Goal: Task Accomplishment & Management: Manage account settings

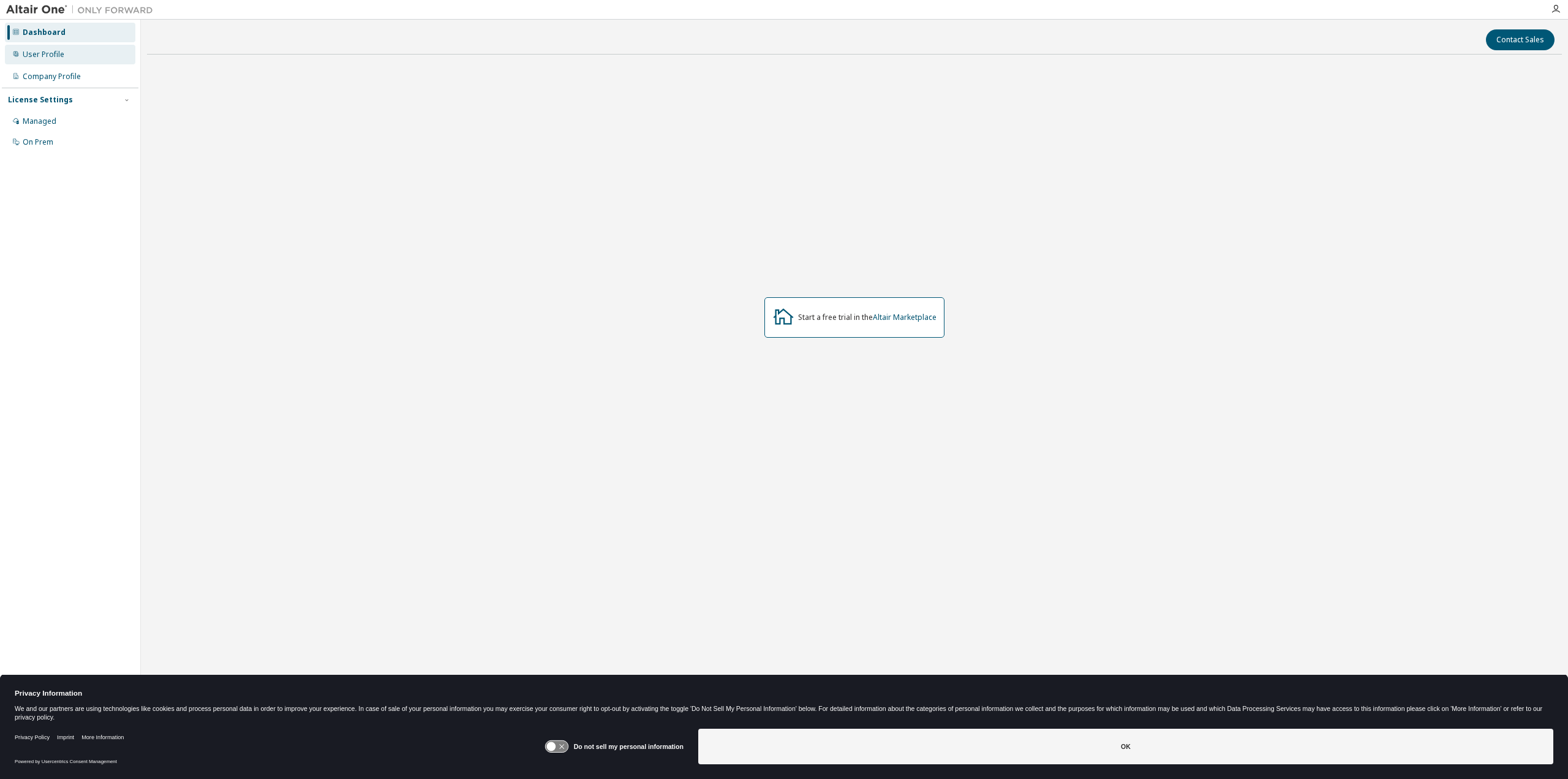
click at [46, 54] on div "User Profile" at bounding box center [43, 54] width 42 height 10
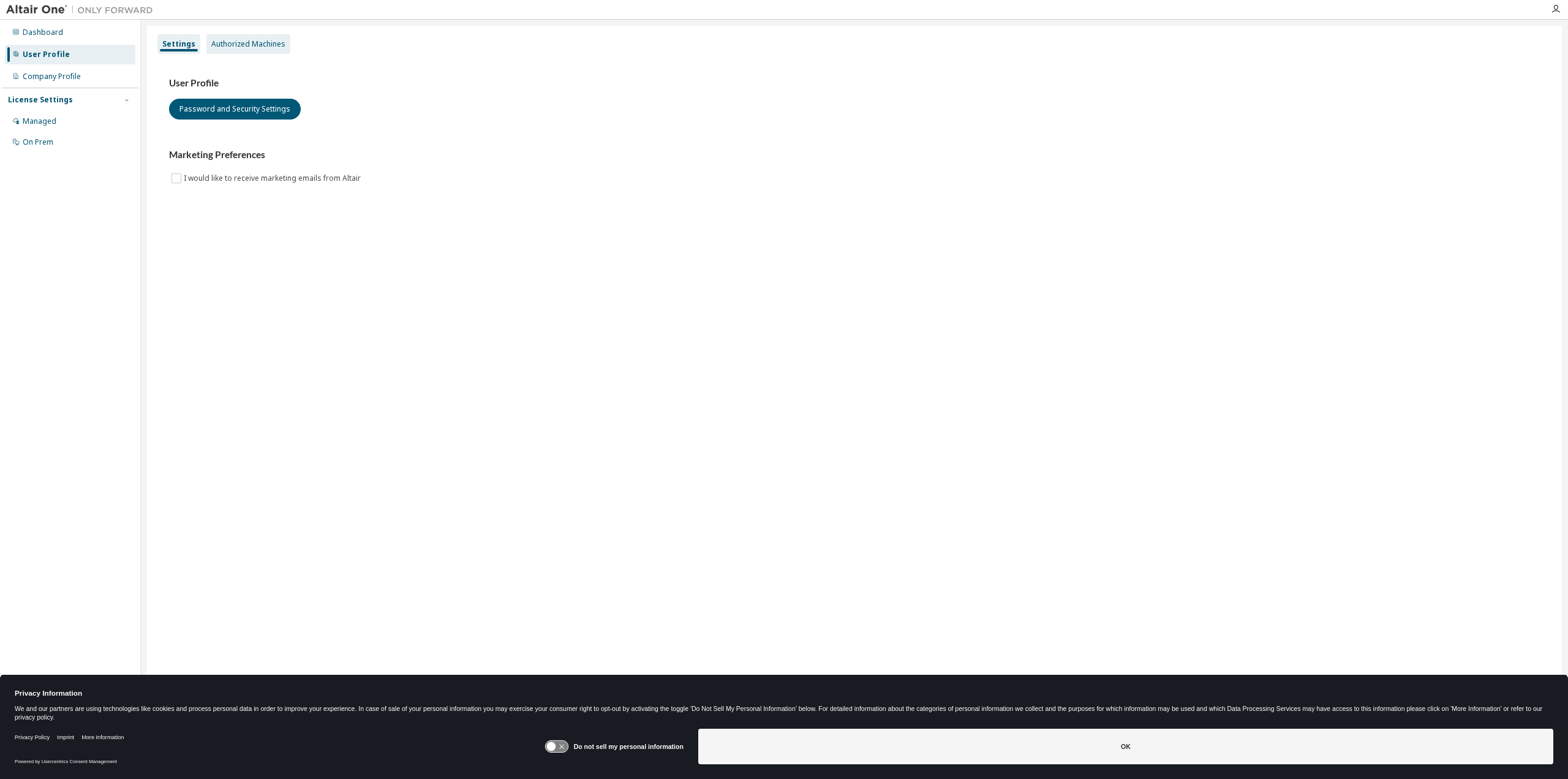
click at [241, 43] on div "Authorized Machines" at bounding box center [248, 44] width 74 height 10
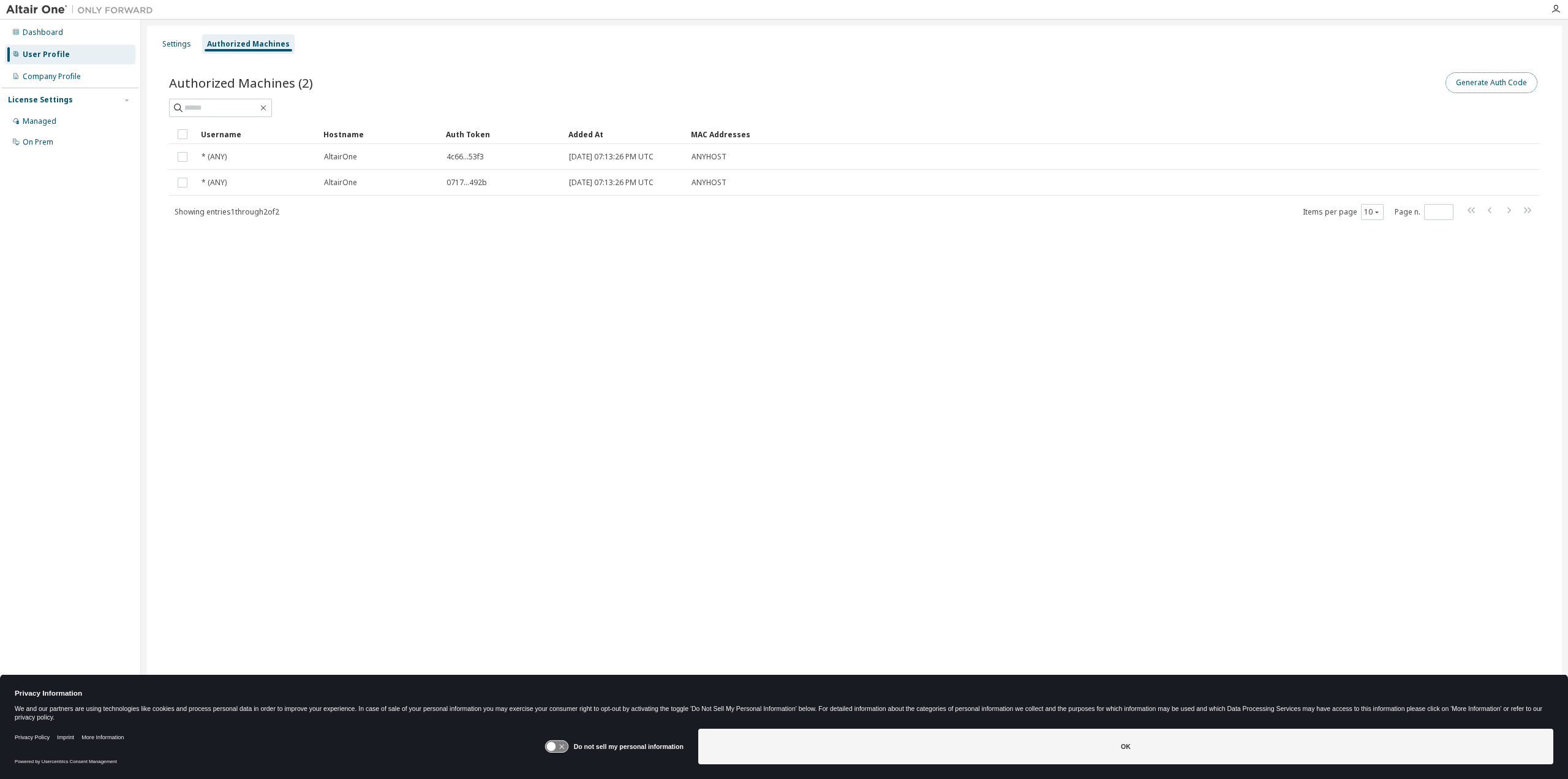
click at [1507, 81] on button "Generate Auth Code" at bounding box center [1491, 82] width 92 height 21
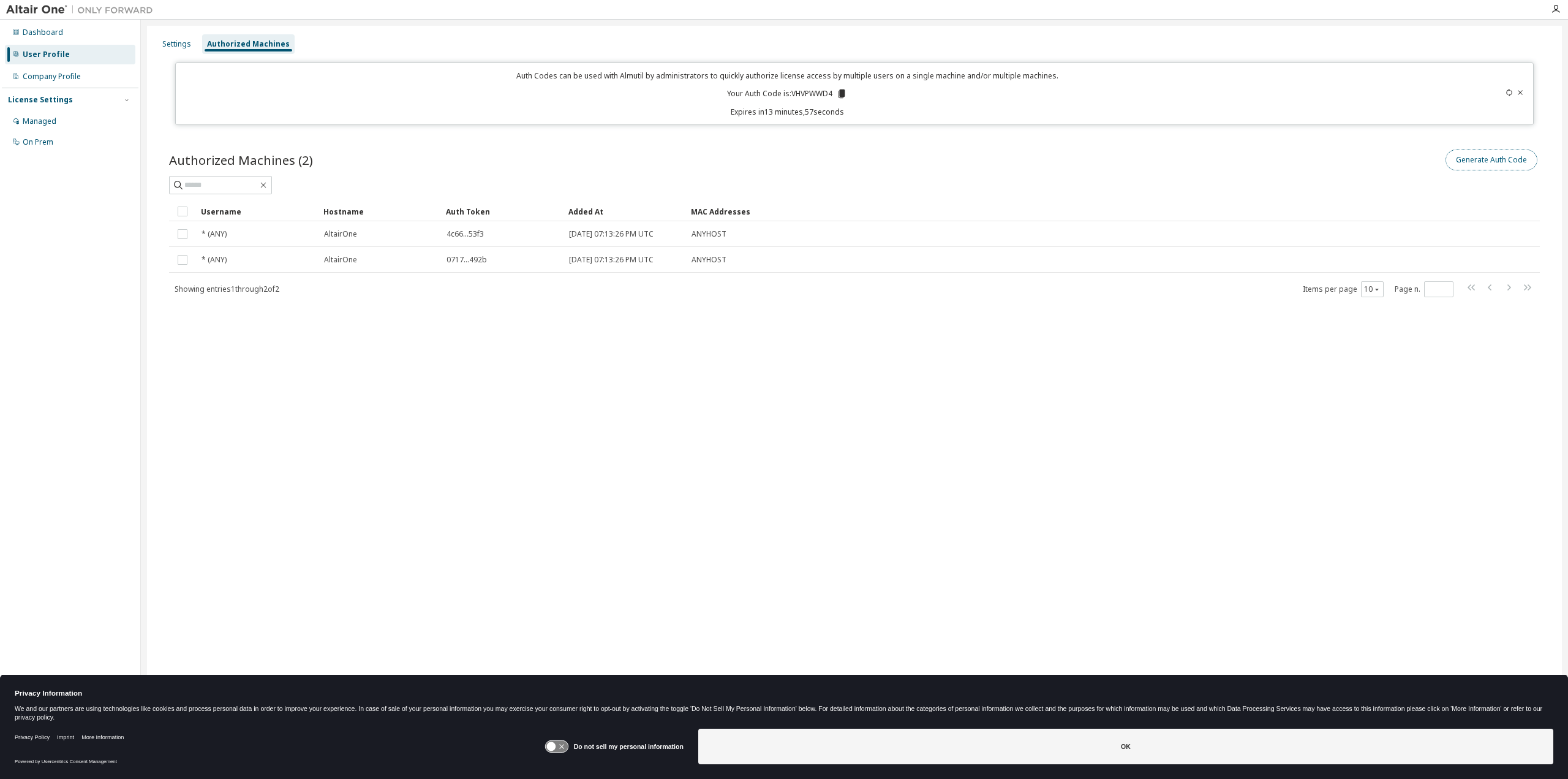
click at [1484, 162] on button "Generate Auth Code" at bounding box center [1491, 159] width 92 height 21
click at [841, 94] on icon at bounding box center [842, 94] width 11 height 11
click at [60, 123] on div "Managed" at bounding box center [70, 121] width 131 height 19
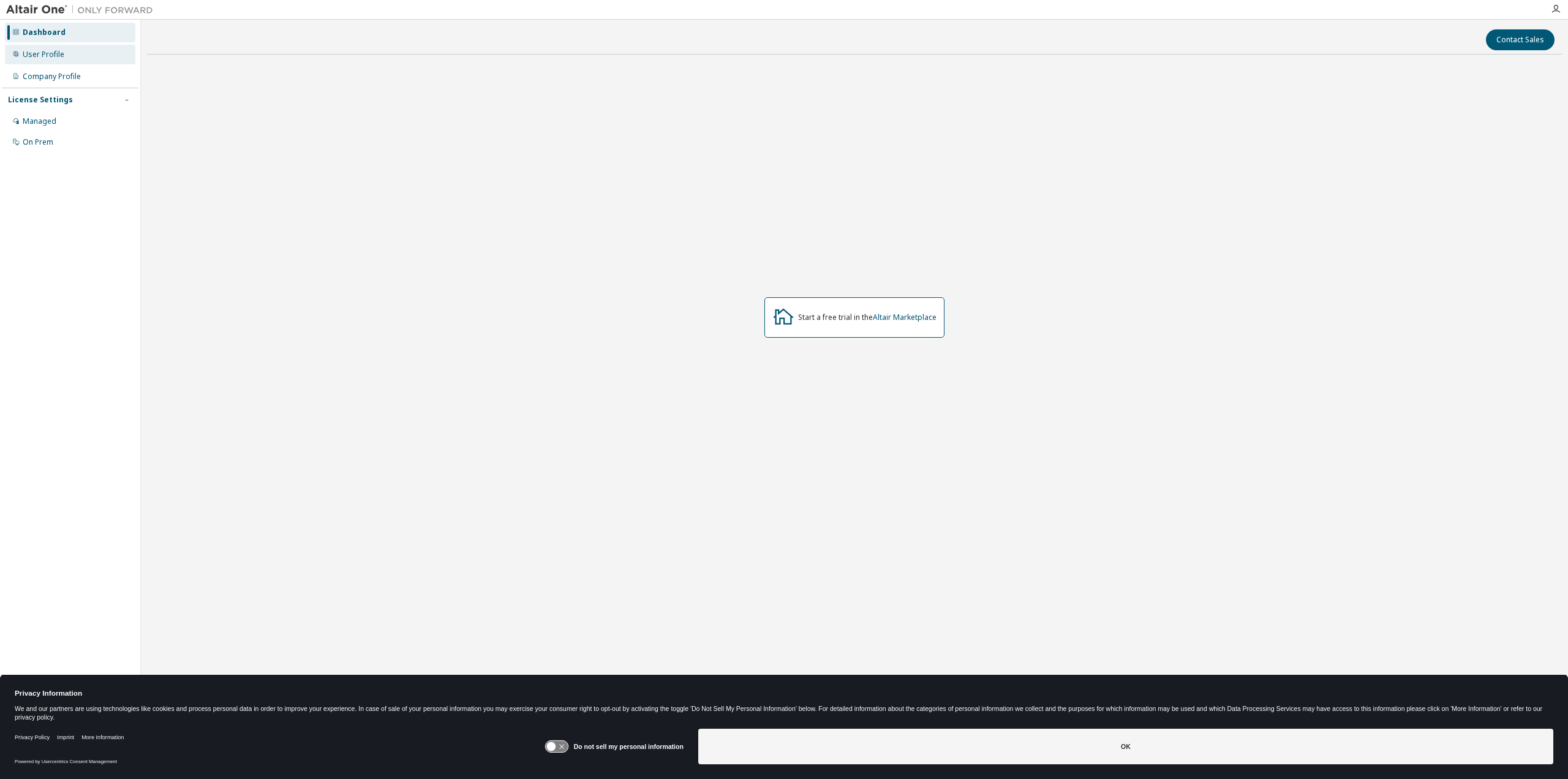
click at [51, 57] on div "User Profile" at bounding box center [43, 54] width 42 height 10
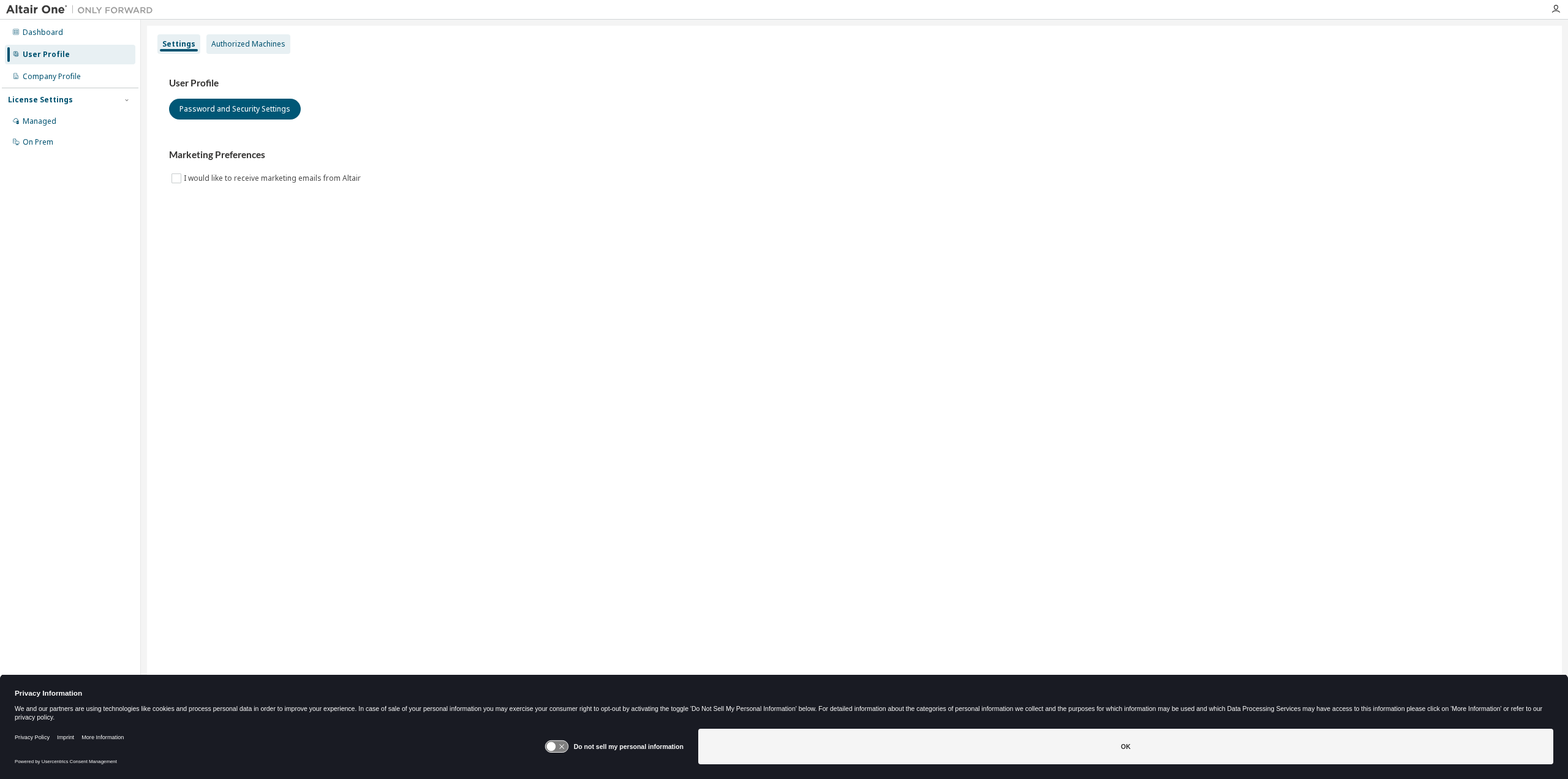
click at [238, 49] on div "Authorized Machines" at bounding box center [248, 43] width 84 height 19
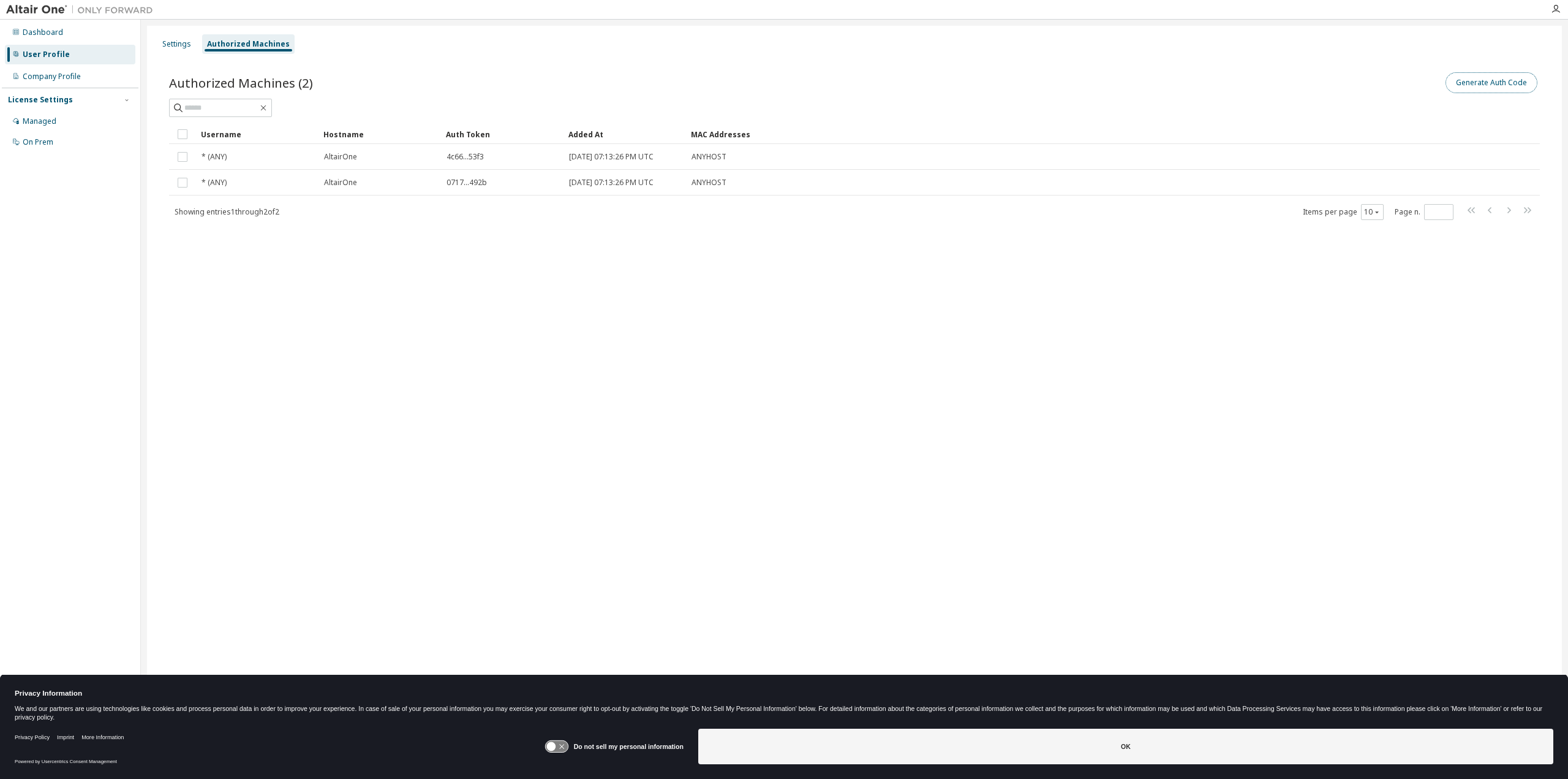
click at [1461, 84] on button "Generate Auth Code" at bounding box center [1491, 82] width 92 height 21
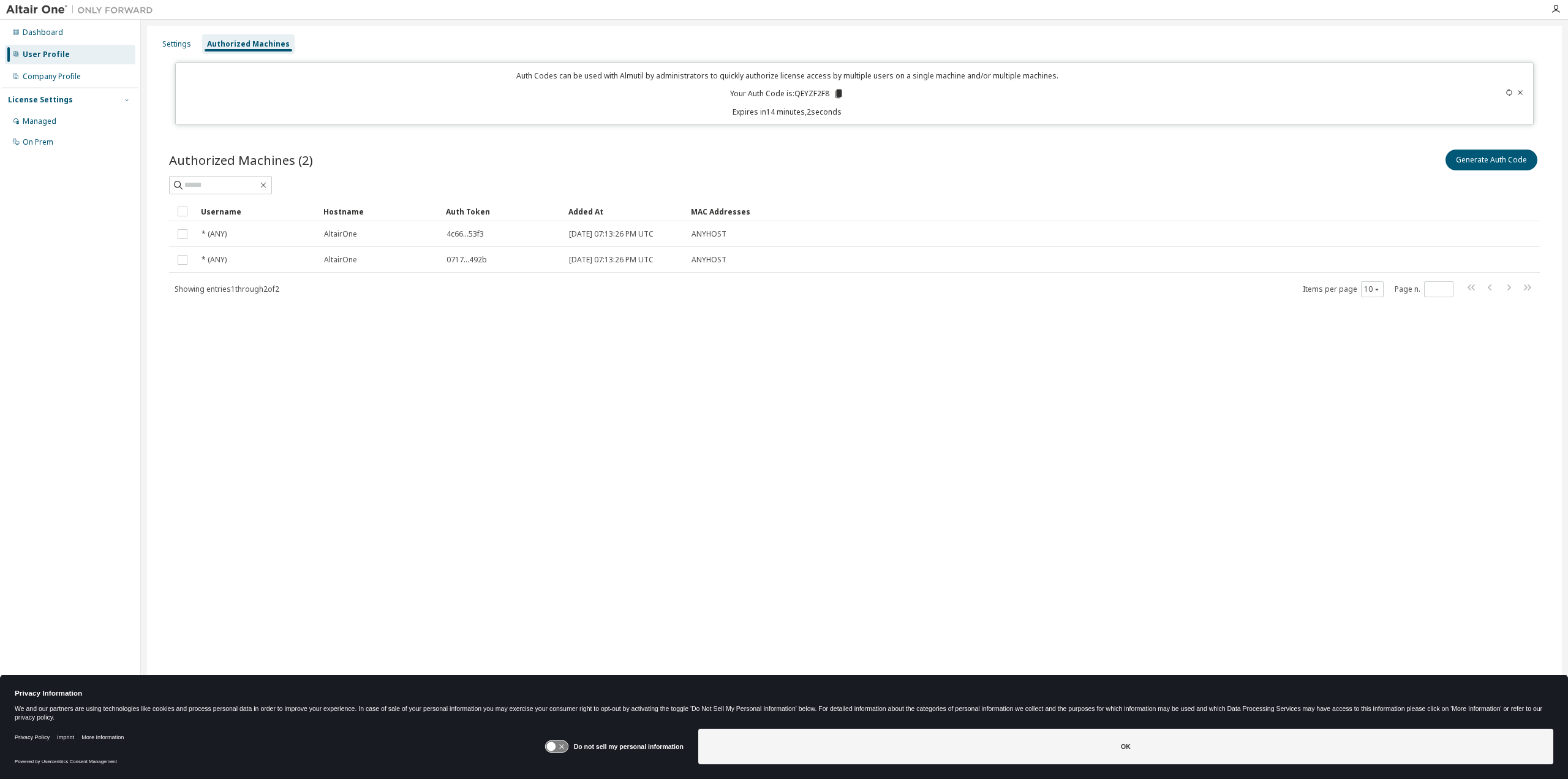
click at [127, 101] on icon "button" at bounding box center [127, 100] width 3 height 2
click at [126, 101] on icon "button" at bounding box center [127, 100] width 8 height 8
click at [50, 119] on div "Managed" at bounding box center [39, 121] width 34 height 10
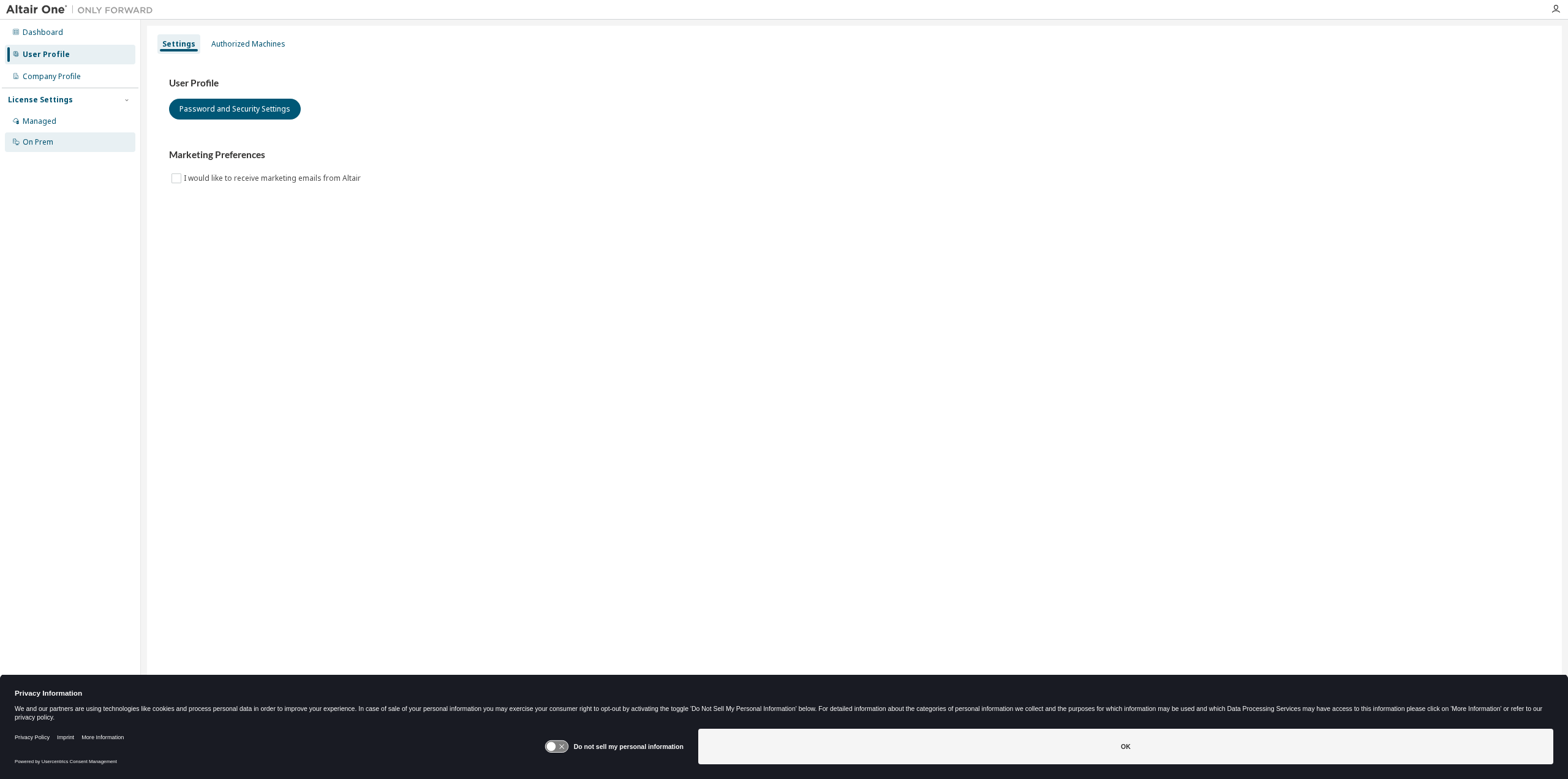
click at [42, 137] on div "On Prem" at bounding box center [38, 142] width 31 height 10
click at [244, 44] on div "Authorized Machines" at bounding box center [248, 44] width 74 height 10
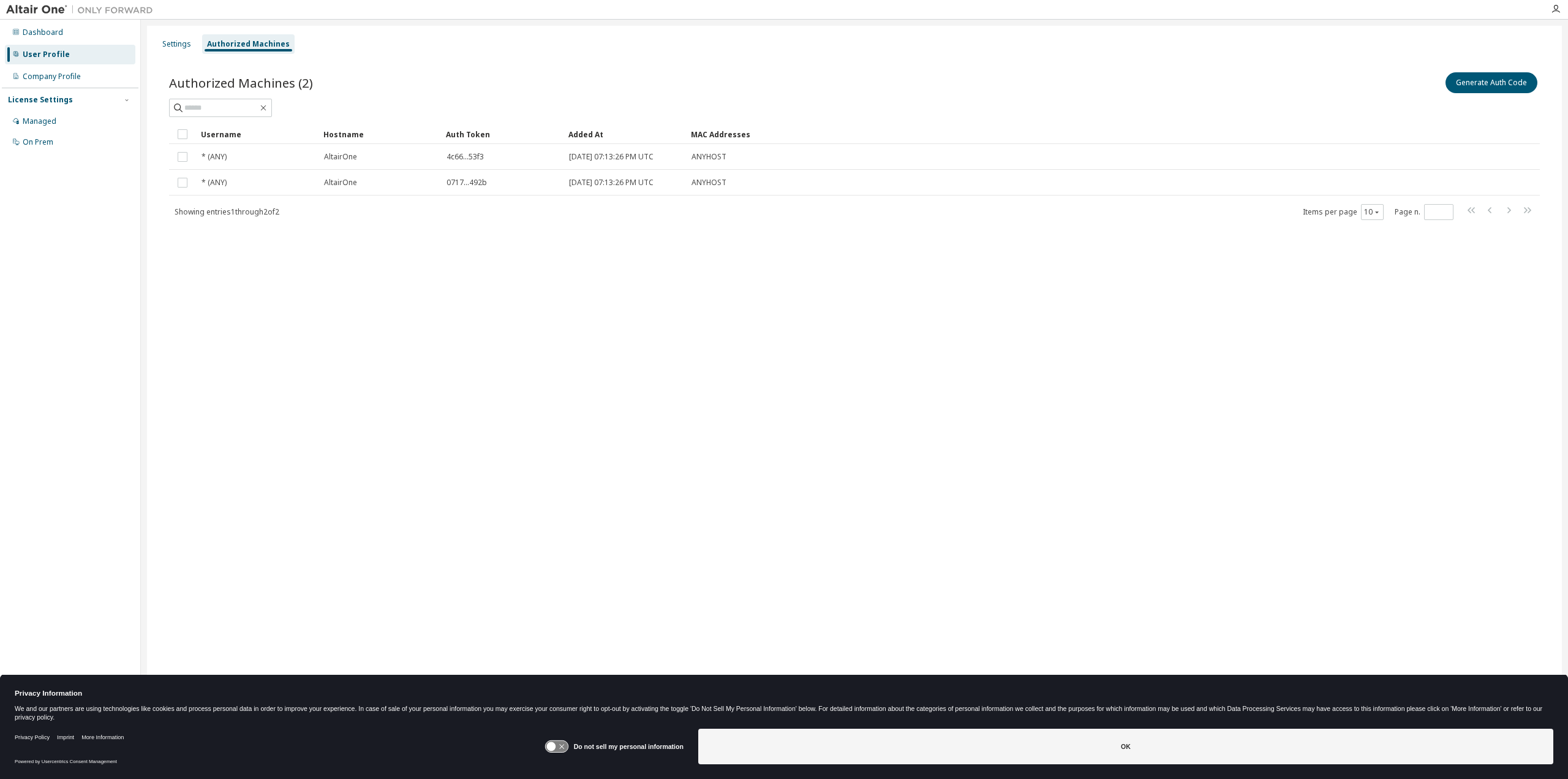
click at [818, 551] on div "Settings Authorized Machines Authorized Machines (2) Generate Auth Code Clear L…" at bounding box center [854, 381] width 1415 height 711
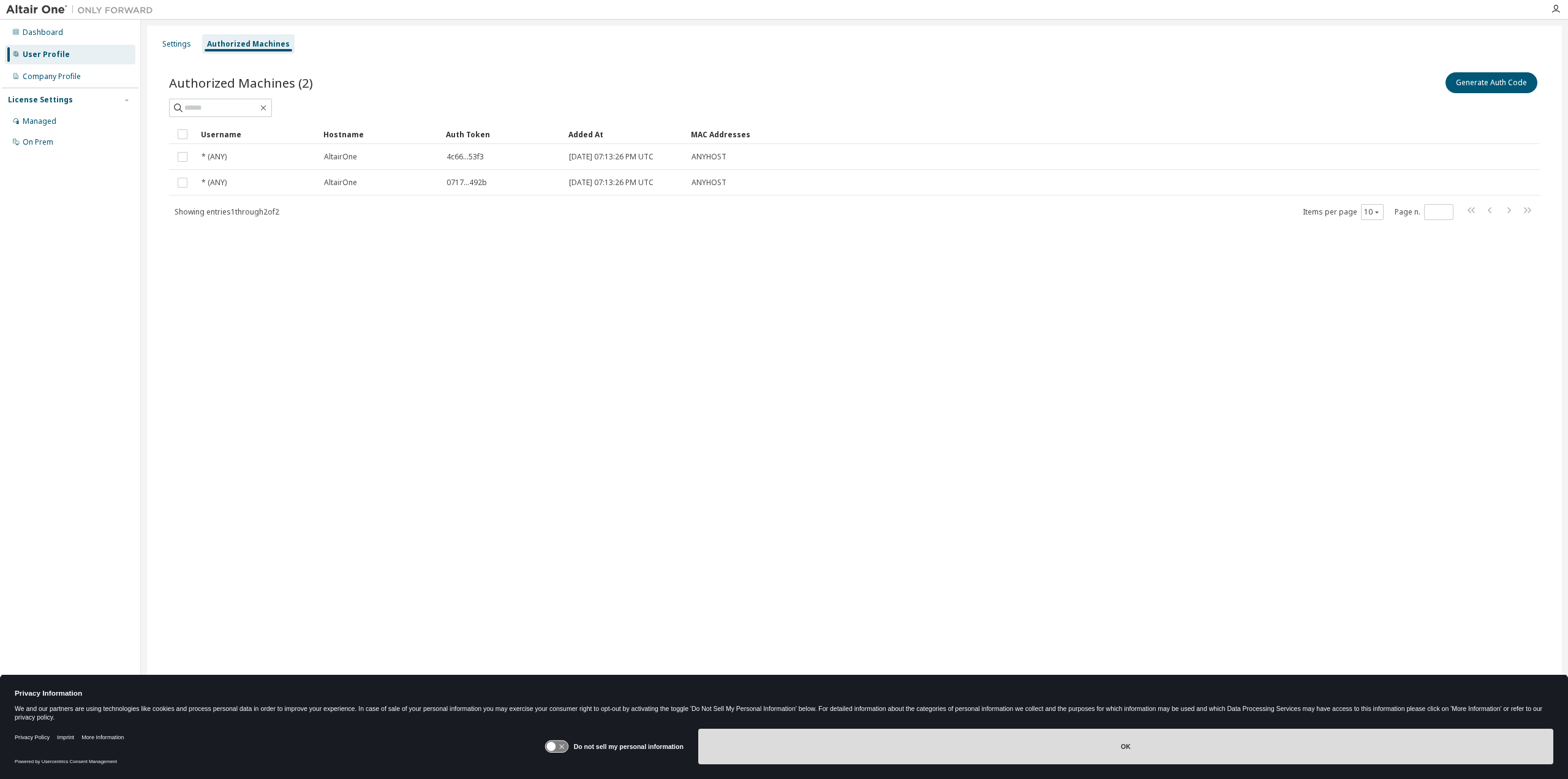
click at [1126, 746] on button "OK" at bounding box center [1126, 747] width 856 height 36
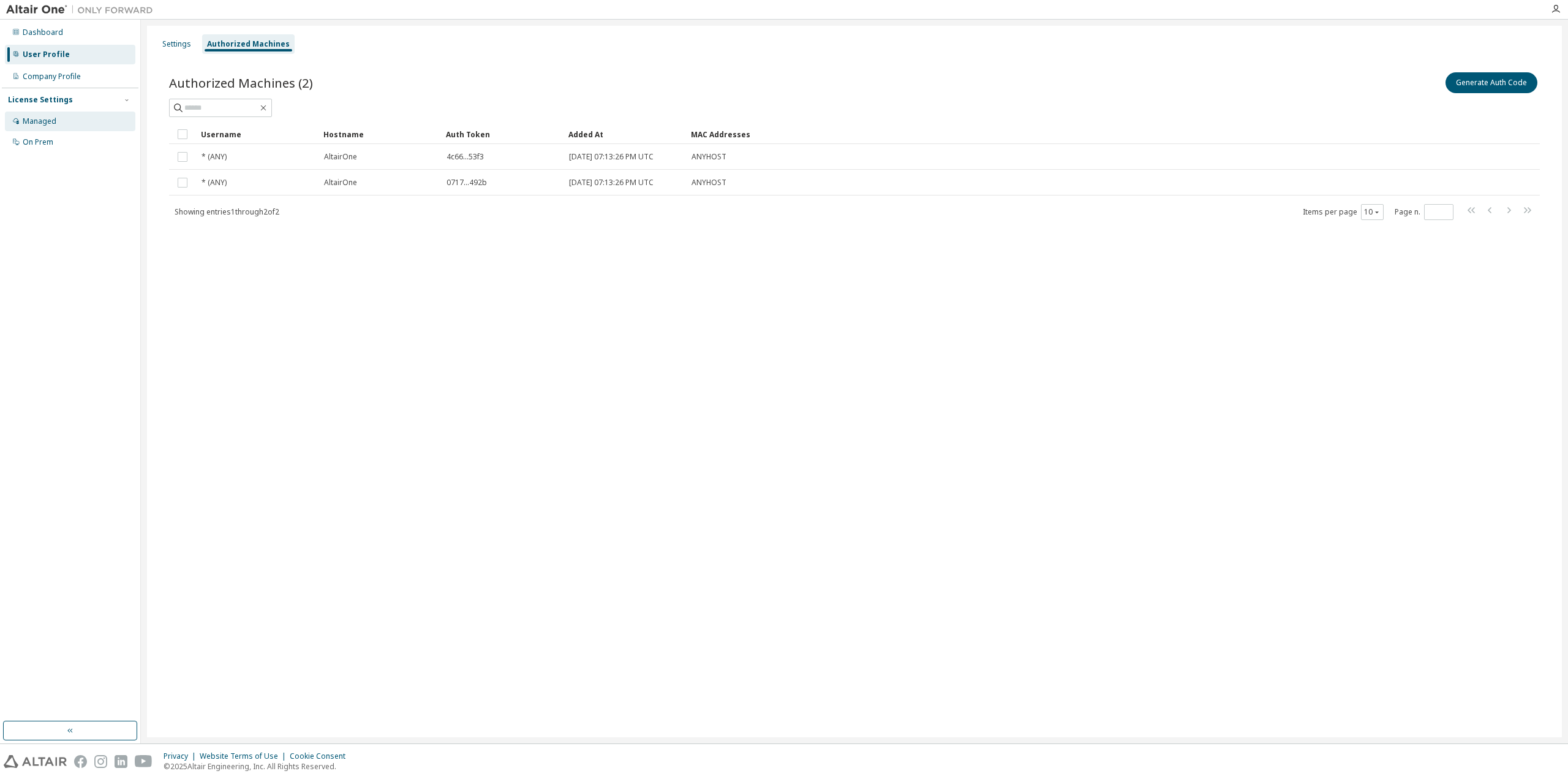
click at [36, 124] on div "Managed" at bounding box center [39, 121] width 34 height 10
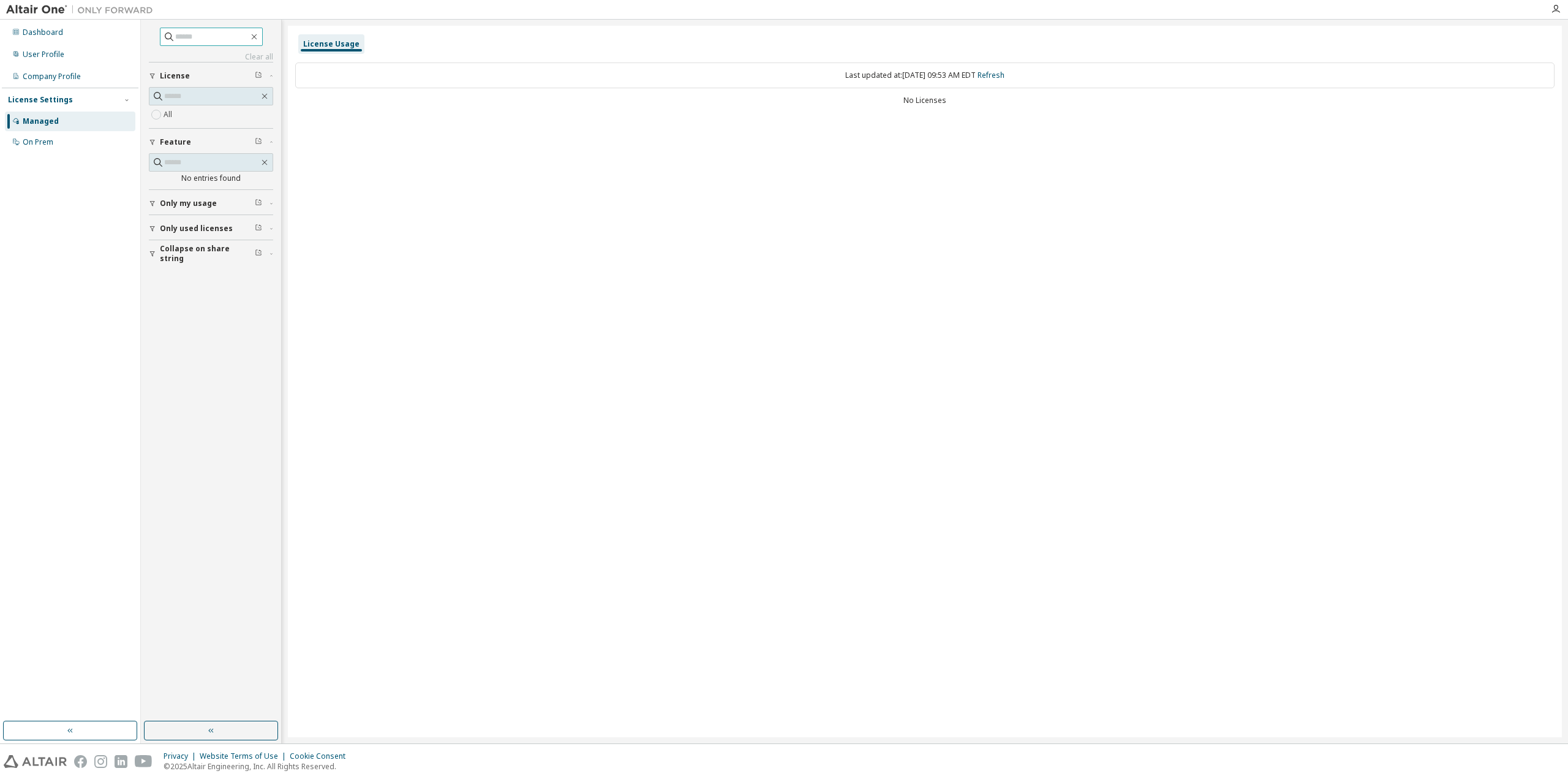
click at [222, 32] on input "text" at bounding box center [212, 37] width 73 height 12
type input "**********"
click at [163, 39] on icon at bounding box center [169, 37] width 12 height 12
click at [29, 31] on div "Dashboard" at bounding box center [43, 32] width 40 height 10
click at [187, 226] on span "Only used licenses" at bounding box center [196, 228] width 73 height 10
